Goal: Task Accomplishment & Management: Manage account settings

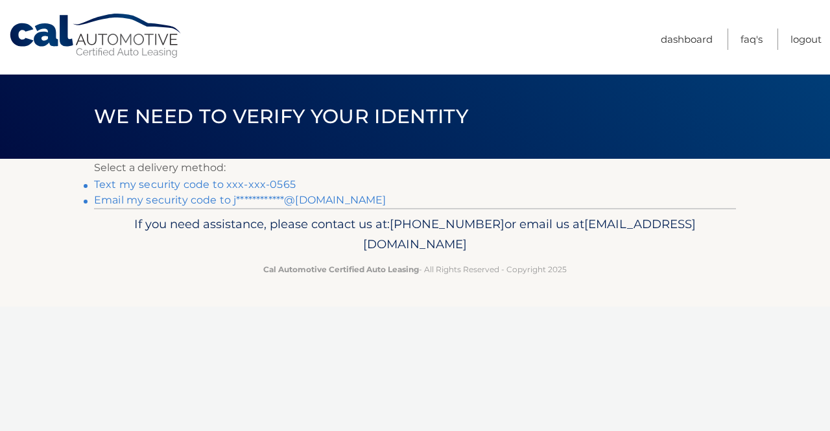
click at [267, 180] on link "Text my security code to xxx-xxx-0565" at bounding box center [195, 184] width 202 height 12
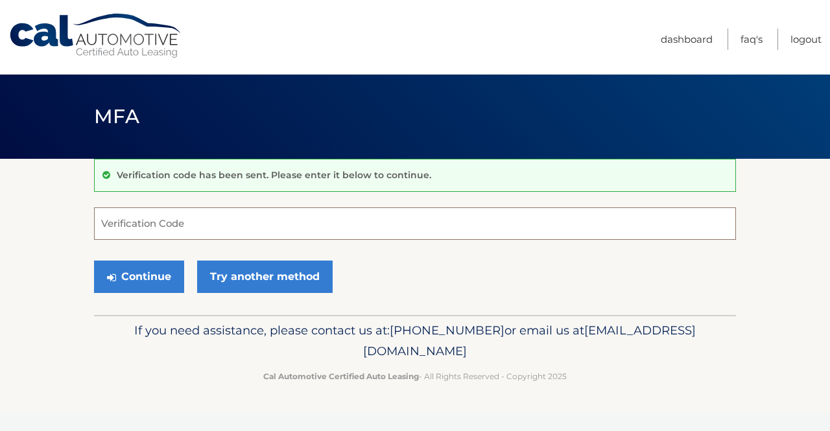
click at [270, 221] on input "Verification Code" at bounding box center [415, 223] width 642 height 32
type input "911596"
click at [94, 261] on button "Continue" at bounding box center [139, 277] width 90 height 32
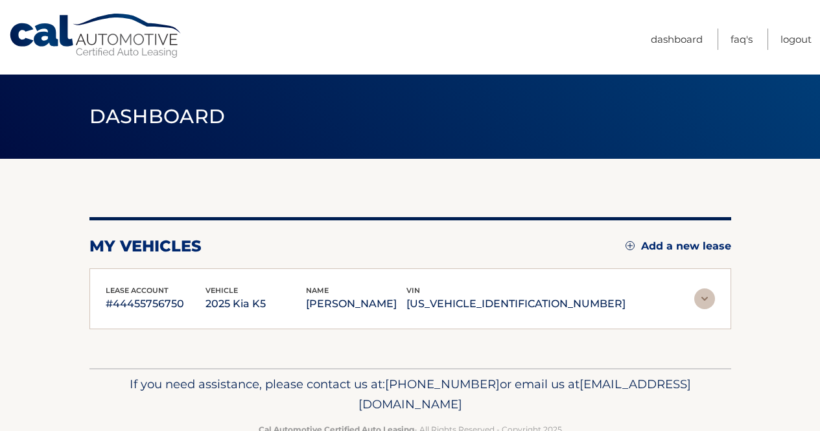
click at [152, 270] on div "lease account #44455756750 vehicle 2025 Kia K5 name JONNA SCHULTE vin KNAG64J73…" at bounding box center [410, 299] width 642 height 62
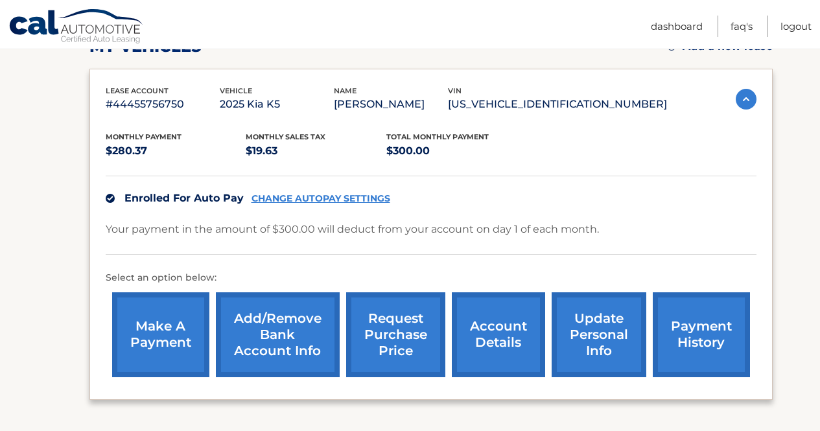
scroll to position [217, 0]
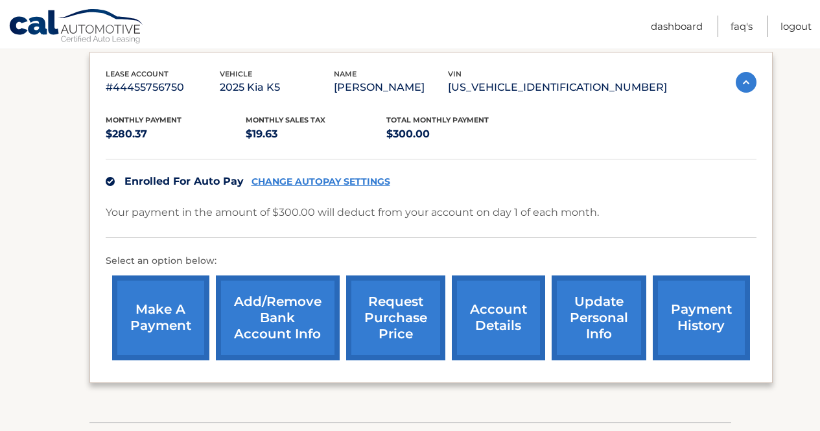
drag, startPoint x: 0, startPoint y: 0, endPoint x: 246, endPoint y: 225, distance: 333.2
click at [246, 225] on div "Monthly Payment $280.37 Monthly sales Tax $19.63 Total Monthly Payment $300.00 …" at bounding box center [431, 232] width 651 height 270
click at [620, 348] on link "update personal info" at bounding box center [599, 318] width 95 height 85
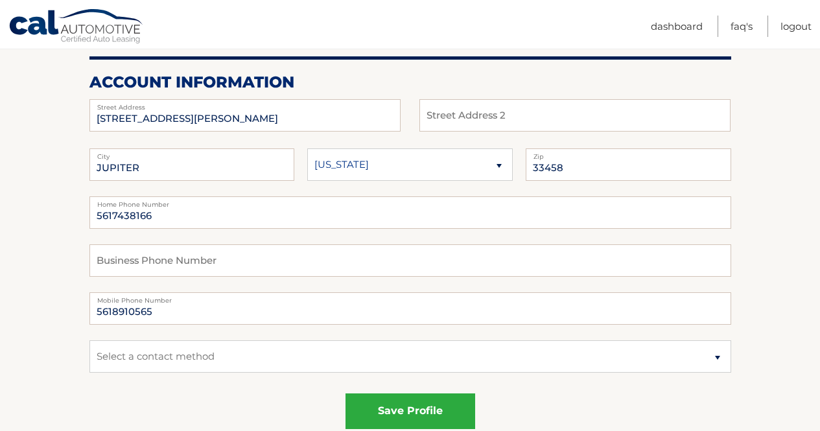
scroll to position [150, 0]
